Goal: Transaction & Acquisition: Purchase product/service

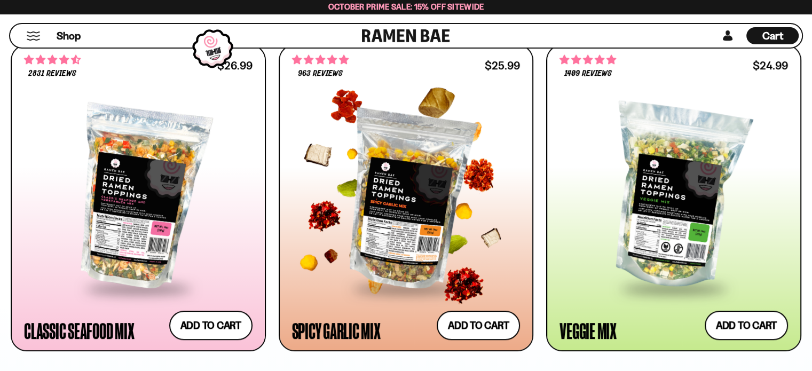
scroll to position [640, 0]
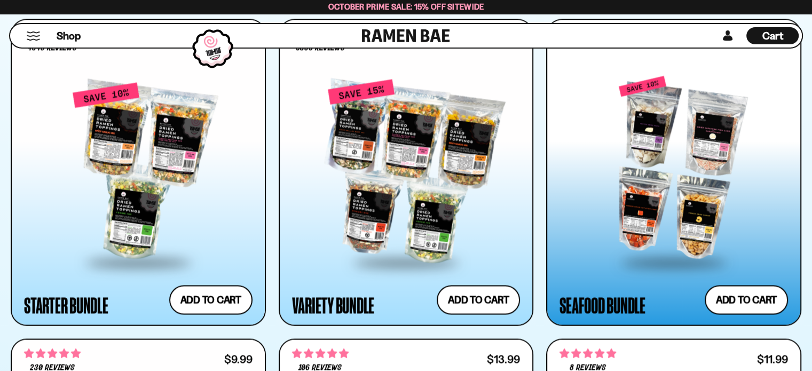
scroll to position [1281, 0]
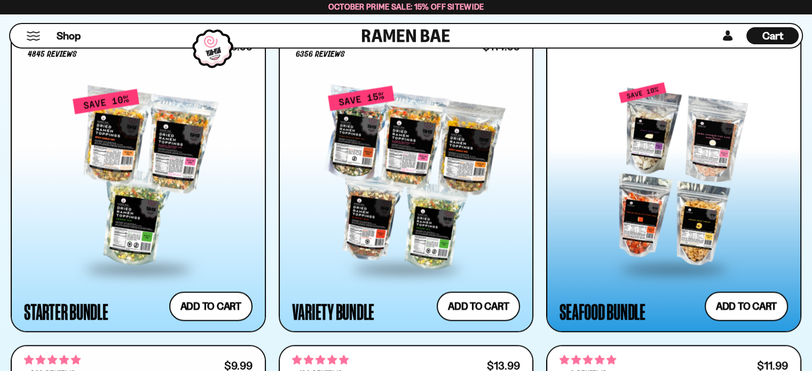
click at [589, 309] on div "Seafood Bundle" at bounding box center [602, 311] width 86 height 19
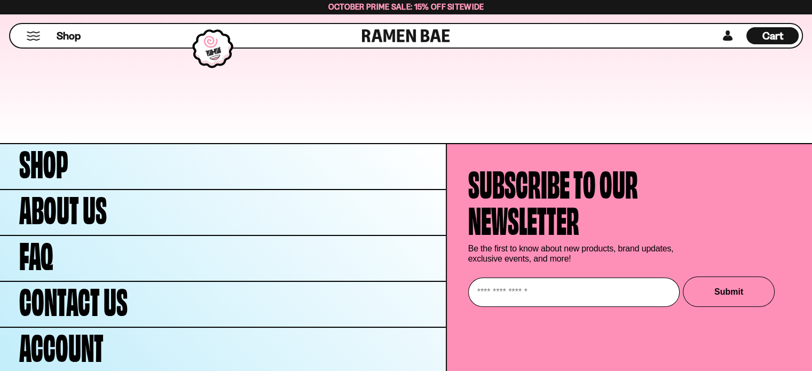
scroll to position [4028, 0]
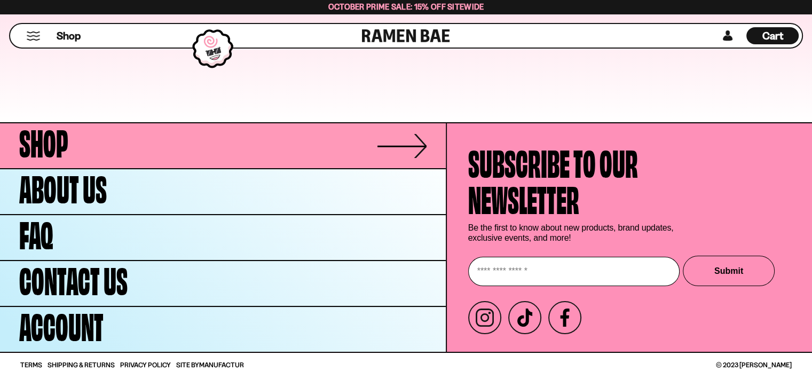
click at [180, 143] on link "Shop" at bounding box center [223, 145] width 446 height 45
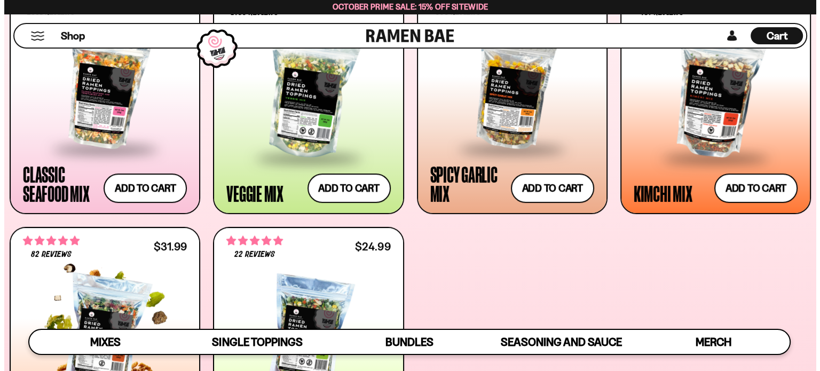
scroll to position [427, 0]
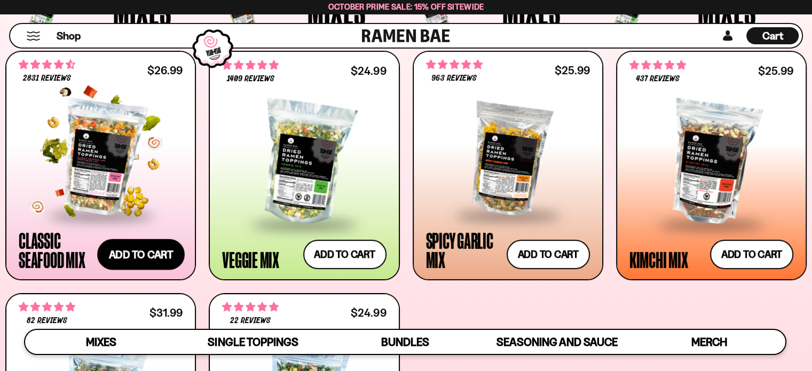
click at [147, 250] on button "Add to cart Add ― Regular price $26.99 Regular price Sale price $26.99 Unit pri…" at bounding box center [141, 254] width 88 height 31
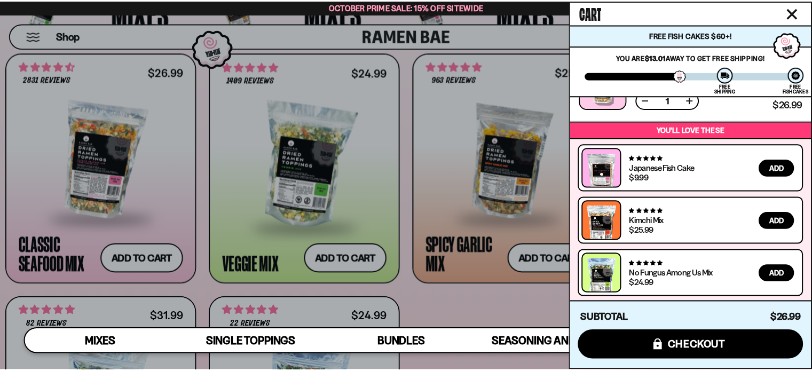
scroll to position [0, 0]
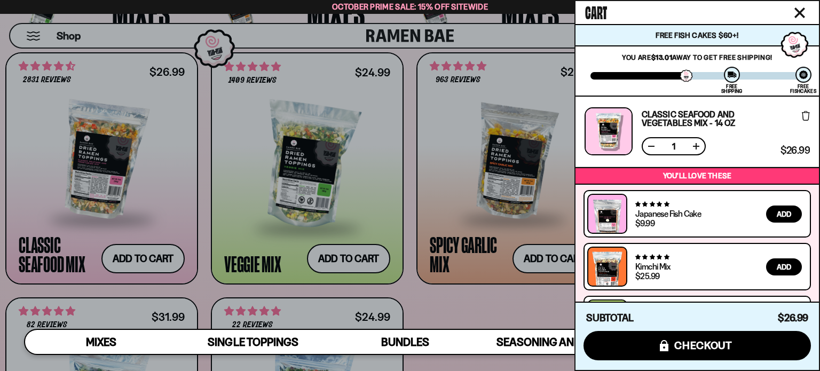
click at [796, 8] on icon "Close cart" at bounding box center [800, 13] width 10 height 10
